Goal: Information Seeking & Learning: Learn about a topic

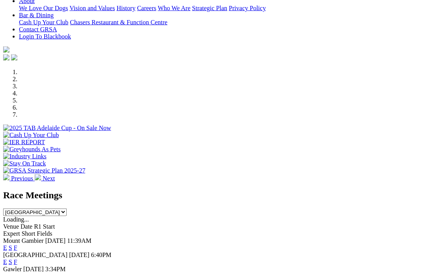
scroll to position [181, 0]
click at [17, 258] on link "F" at bounding box center [16, 261] width 4 height 7
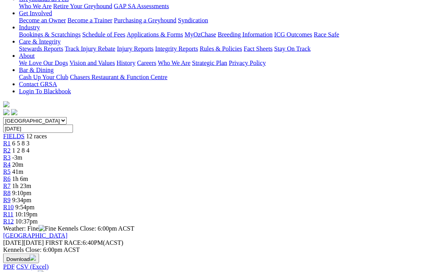
scroll to position [145, 0]
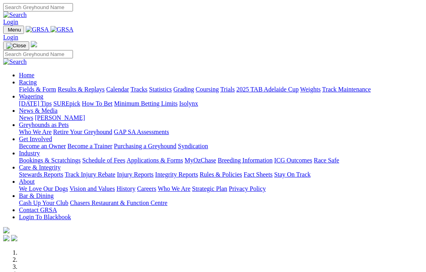
scroll to position [213, 0]
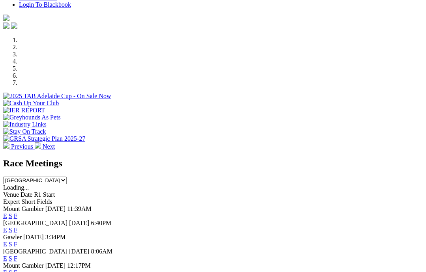
click at [17, 213] on link "F" at bounding box center [16, 216] width 4 height 7
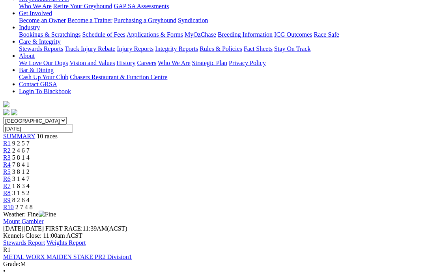
scroll to position [141, 0]
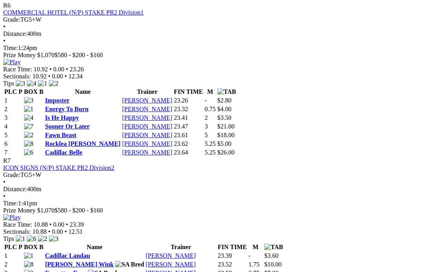
scroll to position [1175, 0]
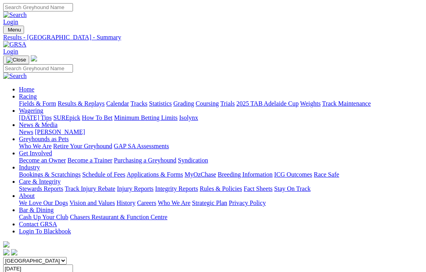
click at [61, 178] on link "Care & Integrity" at bounding box center [40, 181] width 42 height 7
click at [198, 185] on link "Integrity Reports" at bounding box center [176, 188] width 43 height 7
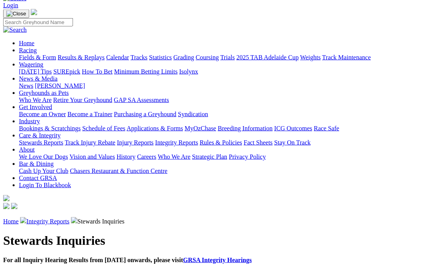
scroll to position [47, 0]
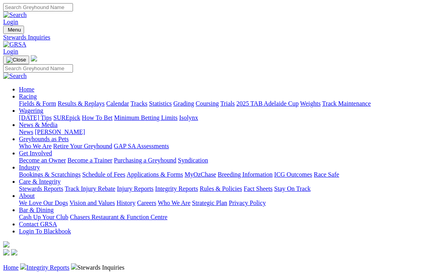
scroll to position [79, 0]
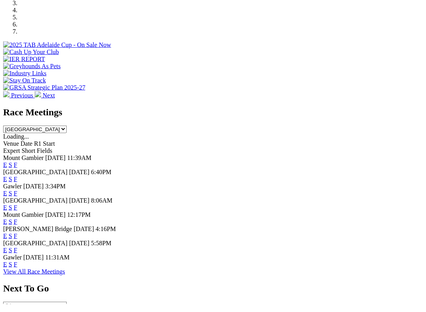
scroll to position [256, 0]
click at [17, 254] on link "F" at bounding box center [16, 257] width 4 height 7
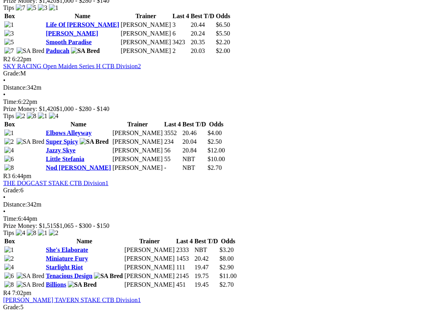
scroll to position [452, 0]
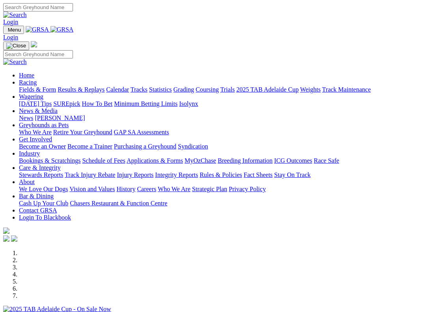
scroll to position [296, 0]
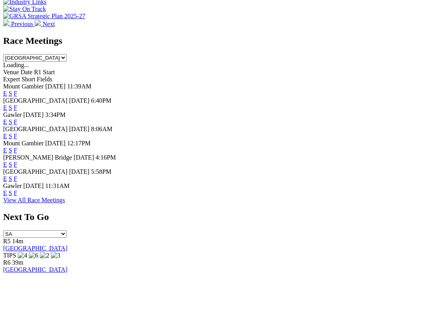
click at [17, 229] on link "F" at bounding box center [16, 232] width 4 height 7
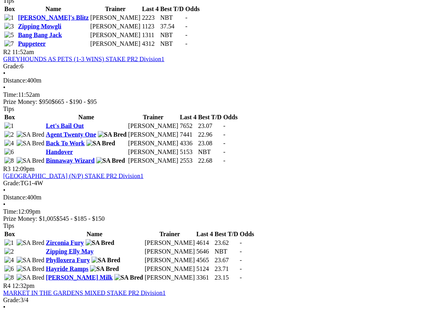
scroll to position [456, 0]
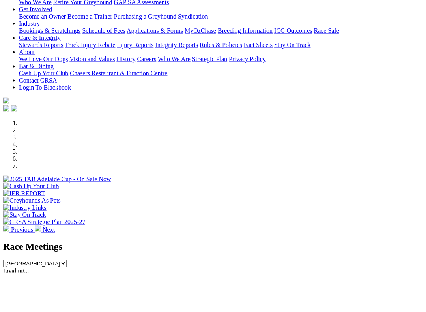
scroll to position [91, 0]
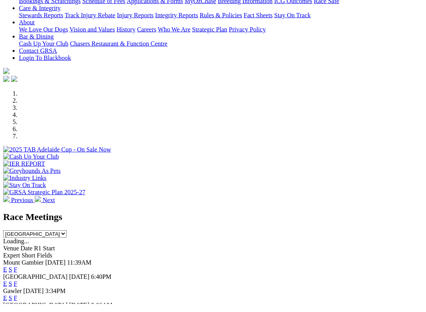
scroll to position [152, 0]
click at [17, 288] on link "F" at bounding box center [16, 291] width 4 height 7
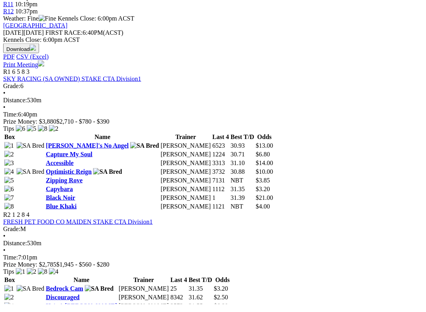
scroll to position [343, 0]
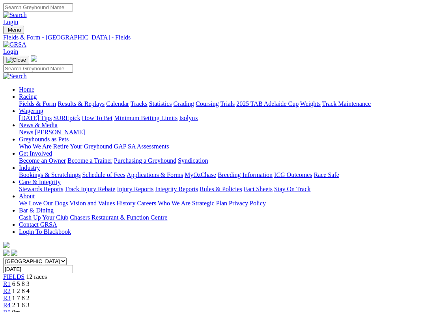
scroll to position [382, 0]
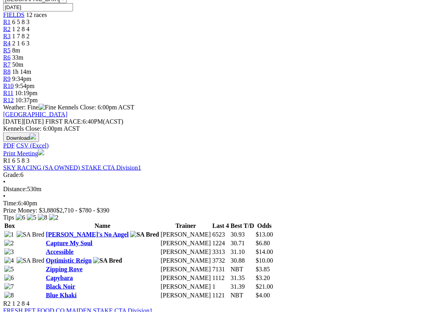
scroll to position [258, 0]
